Goal: Transaction & Acquisition: Purchase product/service

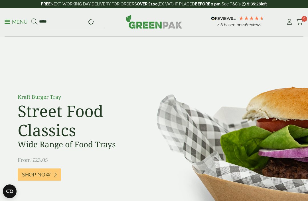
type input "*****"
click at [34, 22] on button at bounding box center [34, 21] width 6 height 7
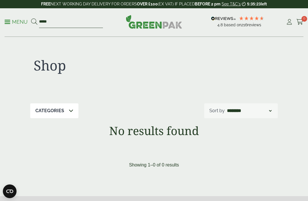
click at [86, 22] on input "*****" at bounding box center [71, 22] width 64 height 12
type input "*"
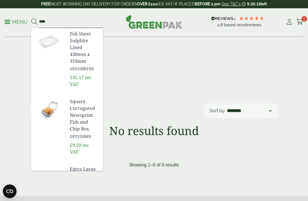
type input "****"
click at [34, 22] on button at bounding box center [34, 21] width 6 height 7
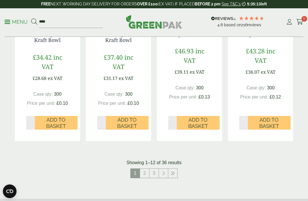
scroll to position [592, 0]
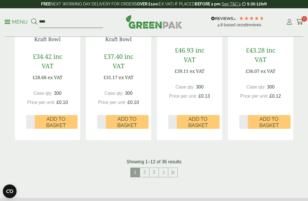
click at [64, 26] on input "****" at bounding box center [71, 22] width 64 height 12
type input "*"
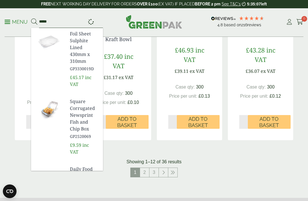
type input "*****"
click at [34, 22] on button at bounding box center [34, 21] width 6 height 7
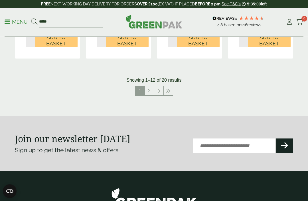
scroll to position [688, 0]
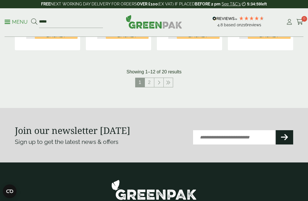
click at [150, 83] on link "2" at bounding box center [149, 82] width 9 height 9
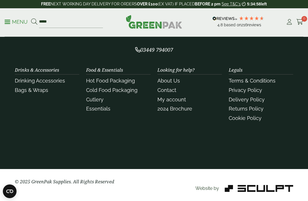
scroll to position [629, 0]
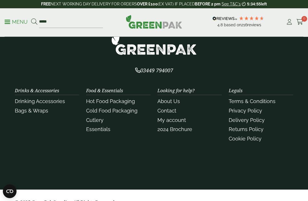
click at [128, 112] on link "Cold Food Packaging" at bounding box center [111, 111] width 51 height 6
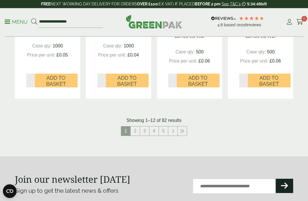
scroll to position [695, 0]
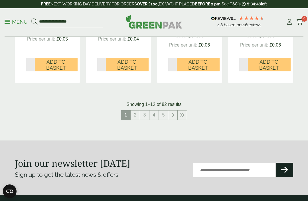
click at [139, 113] on link "2" at bounding box center [135, 114] width 9 height 9
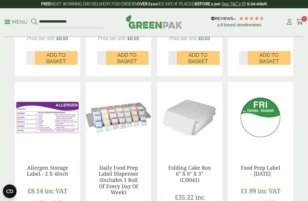
scroll to position [305, 0]
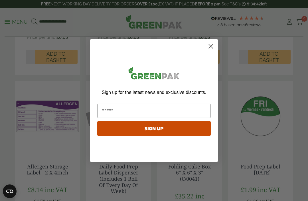
click at [210, 51] on circle "Close dialog" at bounding box center [210, 46] width 9 height 9
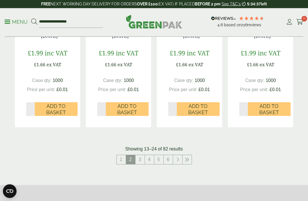
scroll to position [666, 0]
click at [141, 157] on link "3" at bounding box center [140, 159] width 9 height 9
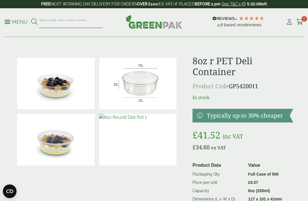
click at [57, 22] on input "search" at bounding box center [71, 22] width 64 height 12
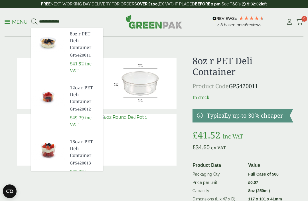
type input "**********"
click at [34, 22] on button at bounding box center [34, 21] width 6 height 7
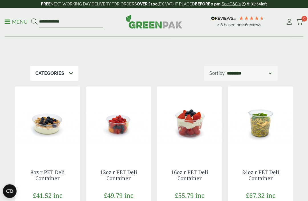
scroll to position [37, 0]
click at [134, 175] on link "12oz r PET Deli Container" at bounding box center [118, 175] width 37 height 13
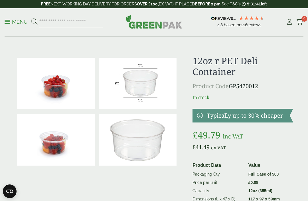
click at [289, 26] on link "My Account" at bounding box center [289, 22] width 7 height 9
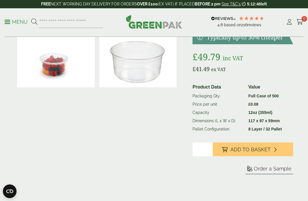
scroll to position [84, 0]
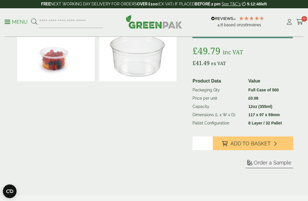
click at [289, 142] on button "Add to Basket" at bounding box center [253, 143] width 80 height 14
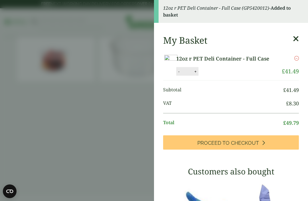
click at [299, 37] on icon at bounding box center [296, 39] width 6 height 8
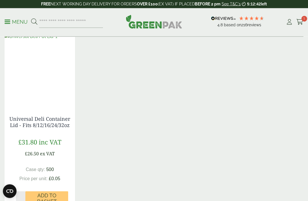
scroll to position [457, 0]
click at [51, 196] on span "Add to Basket" at bounding box center [46, 198] width 35 height 12
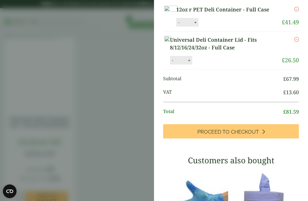
scroll to position [20, 0]
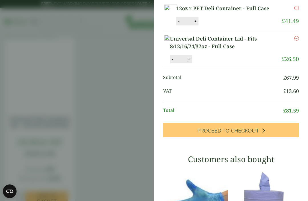
click at [281, 137] on link "Proceed to Checkout" at bounding box center [231, 130] width 136 height 14
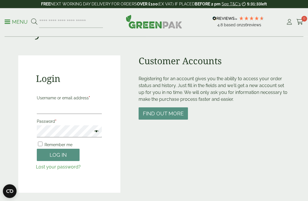
scroll to position [33, 0]
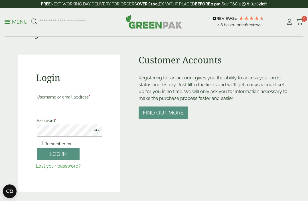
click at [75, 110] on input "Username or email address *" at bounding box center [69, 107] width 65 height 12
click at [75, 109] on input "Username or email address *" at bounding box center [69, 107] width 65 height 12
click at [65, 102] on input "Username or email address *" at bounding box center [69, 107] width 65 height 12
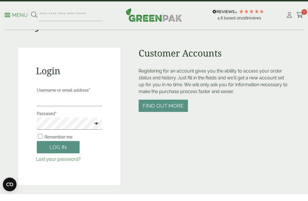
click at [274, 78] on p "Registering for an account gives you the ability to access your order status an…" at bounding box center [214, 88] width 151 height 27
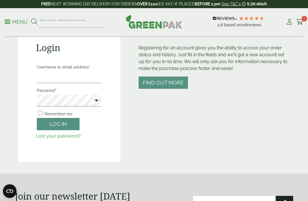
scroll to position [11, 0]
